Goal: Find specific page/section: Find specific page/section

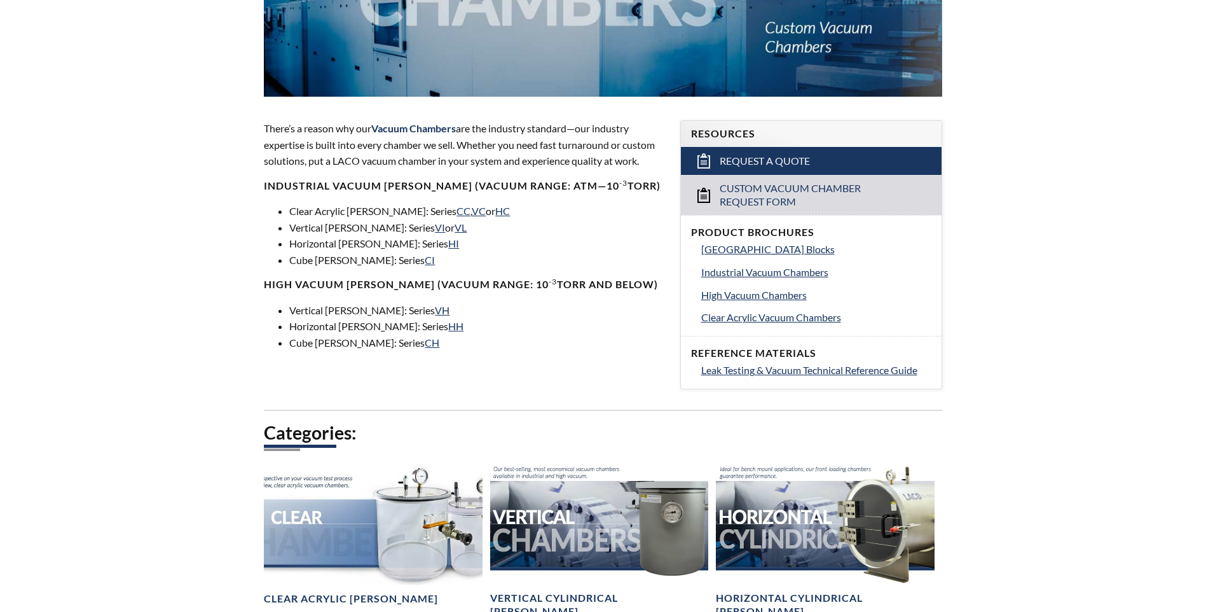
scroll to position [509, 0]
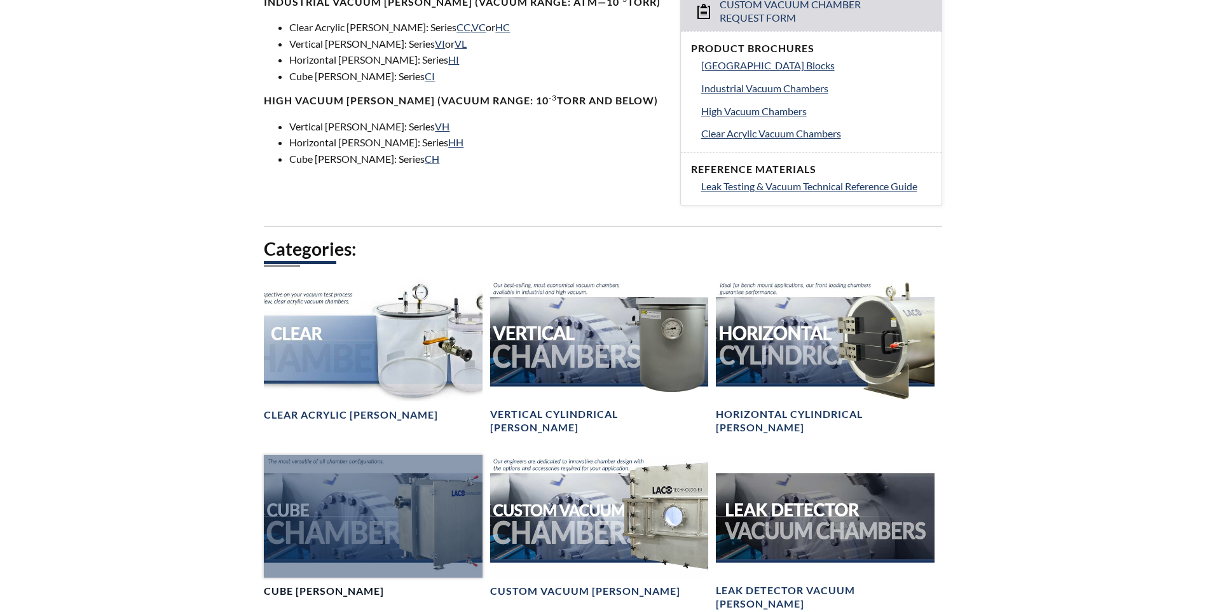
click at [405, 500] on div at bounding box center [373, 516] width 218 height 123
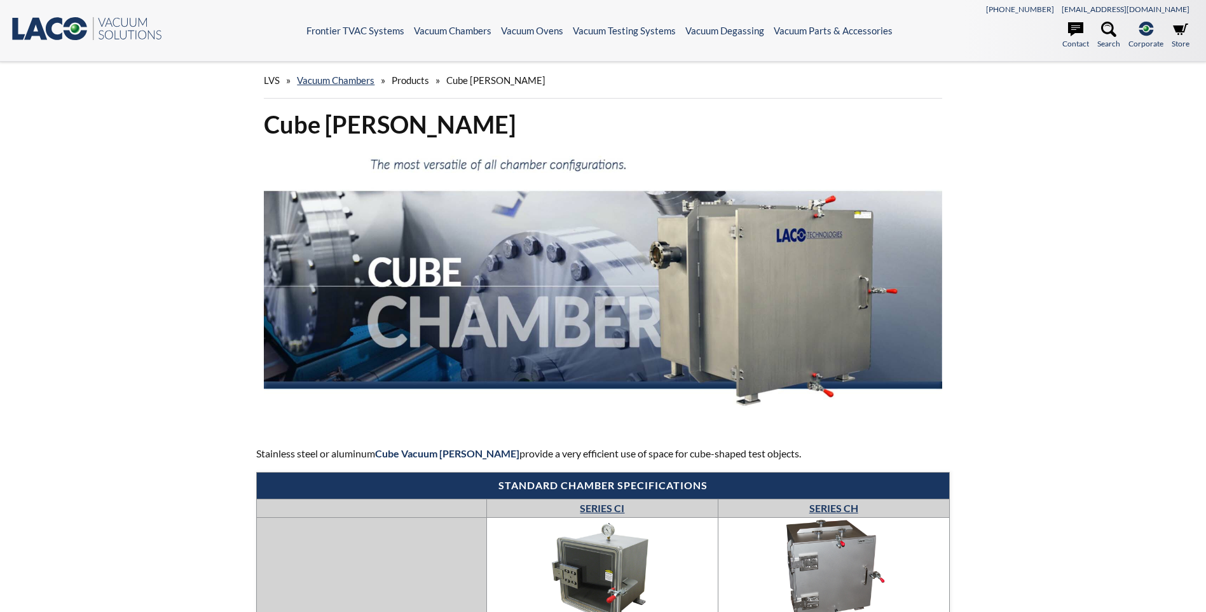
select select "Language Translate Widget"
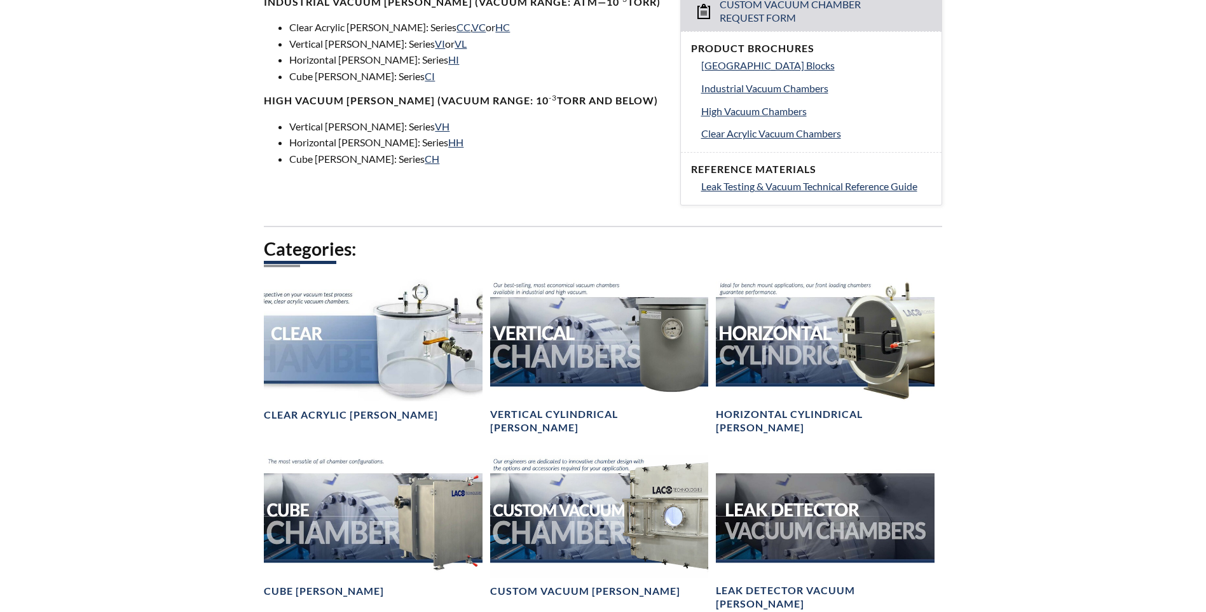
select select "Language Translate Widget"
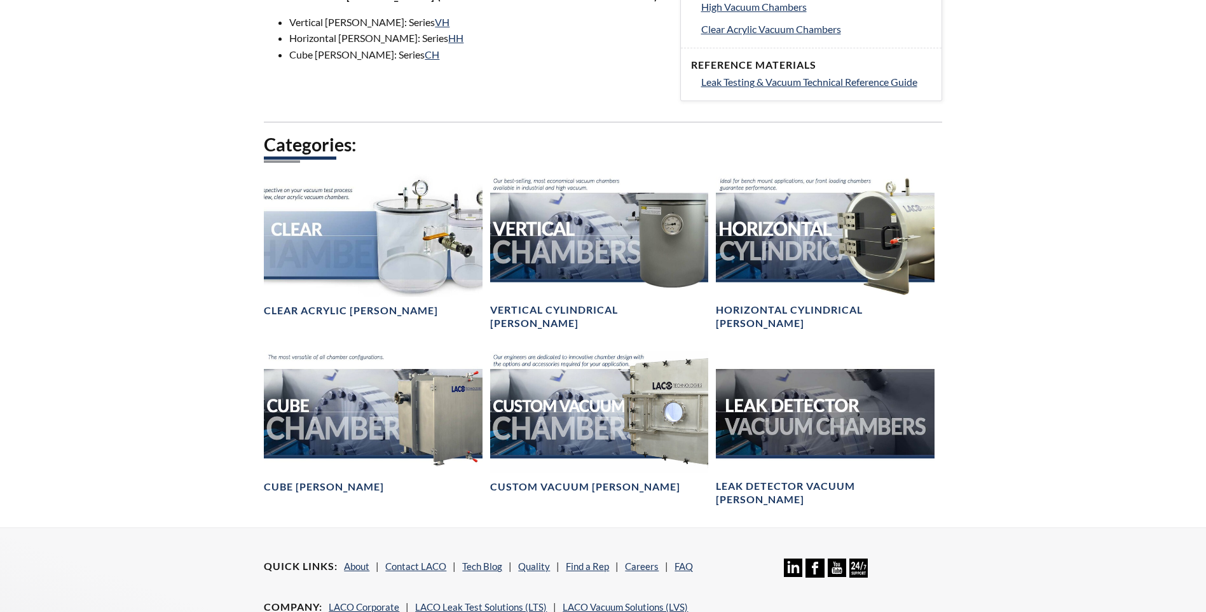
scroll to position [636, 0]
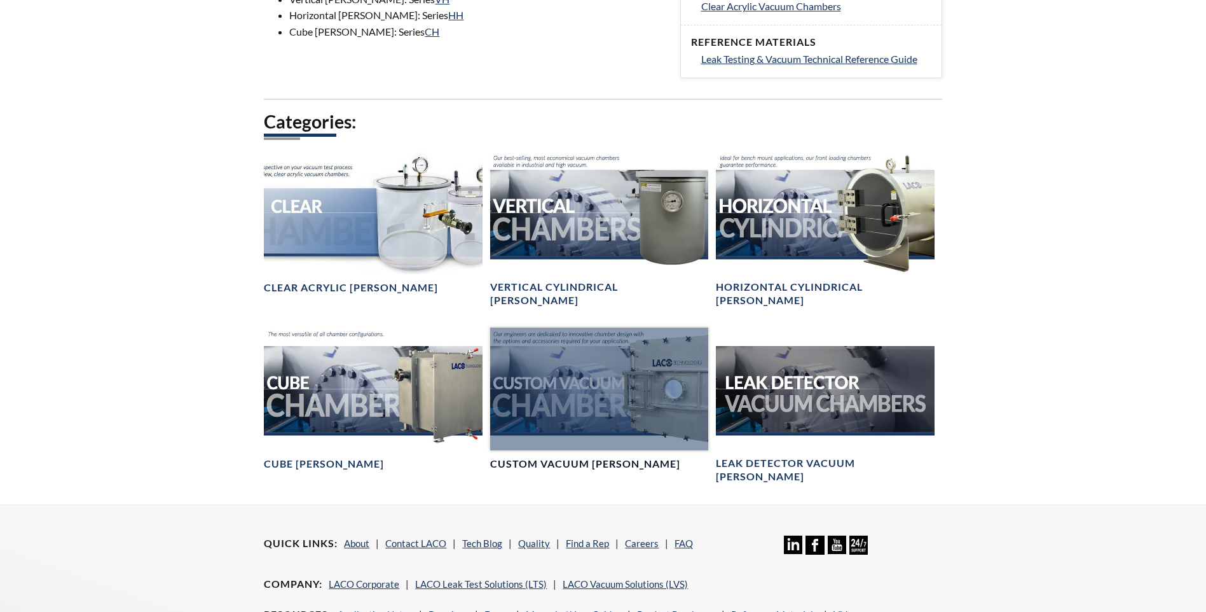
click at [577, 369] on div at bounding box center [599, 388] width 218 height 123
